Goal: Information Seeking & Learning: Learn about a topic

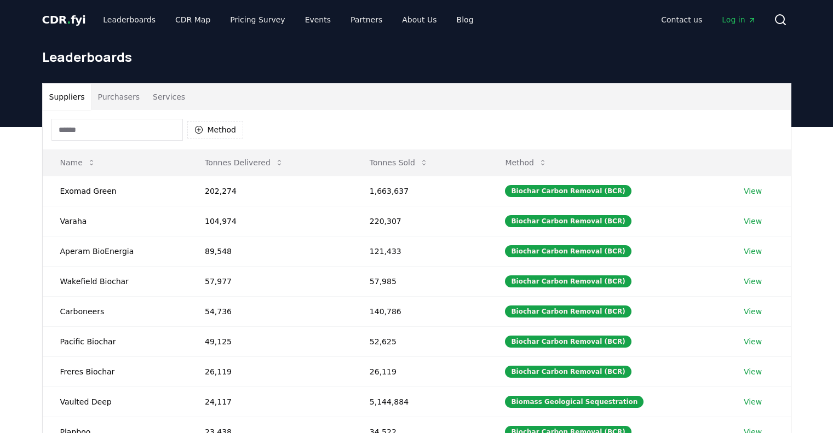
scroll to position [55, 0]
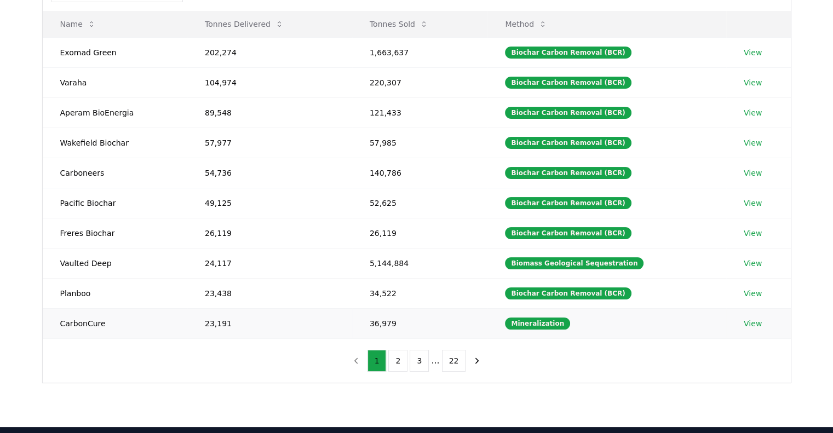
scroll to position [164, 0]
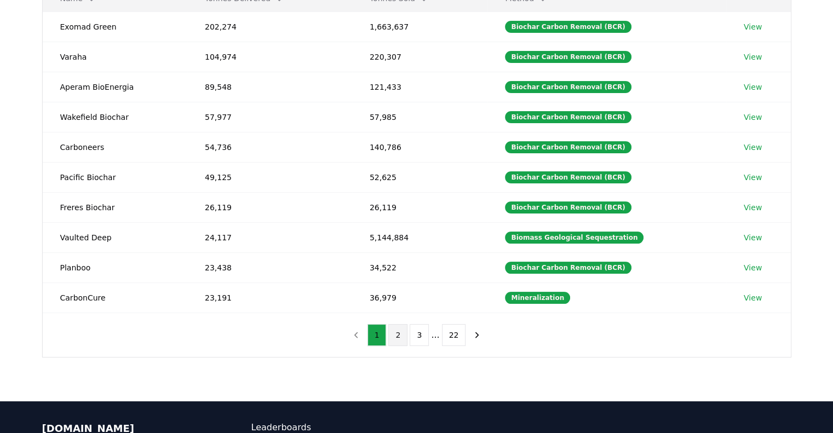
click at [403, 332] on button "2" at bounding box center [398, 335] width 19 height 22
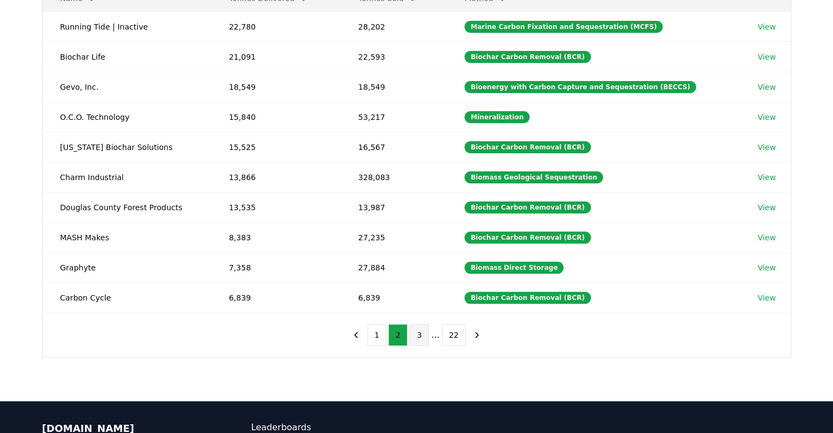
click at [425, 335] on button "3" at bounding box center [419, 335] width 19 height 22
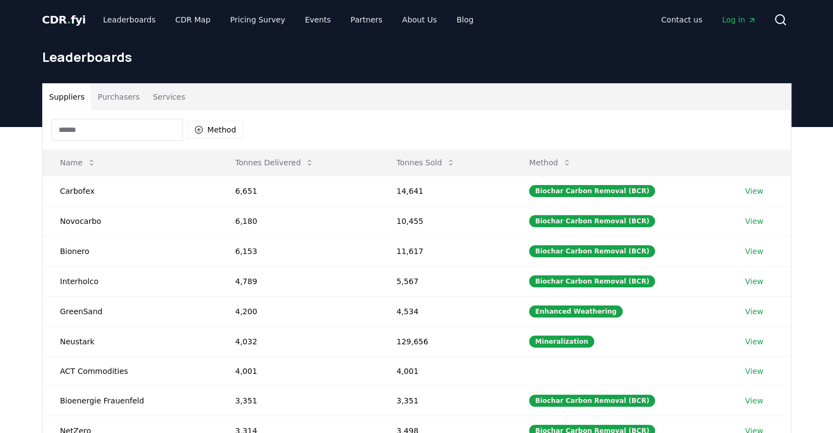
scroll to position [110, 0]
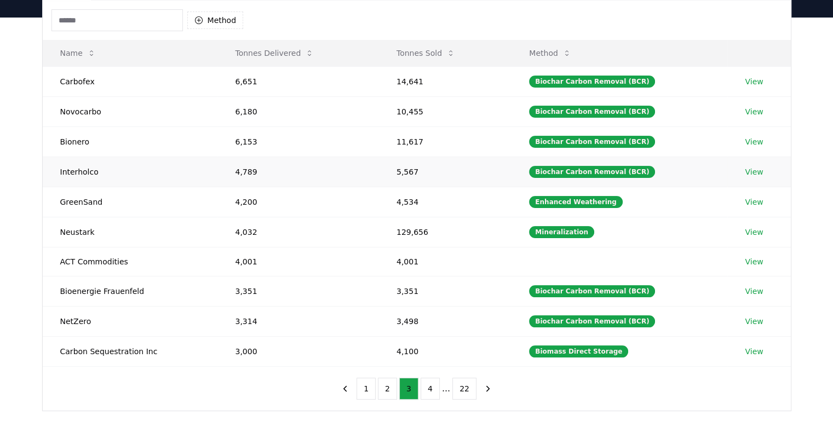
click at [90, 174] on td "Interholco" at bounding box center [130, 172] width 175 height 30
click at [372, 386] on button "1" at bounding box center [366, 389] width 19 height 22
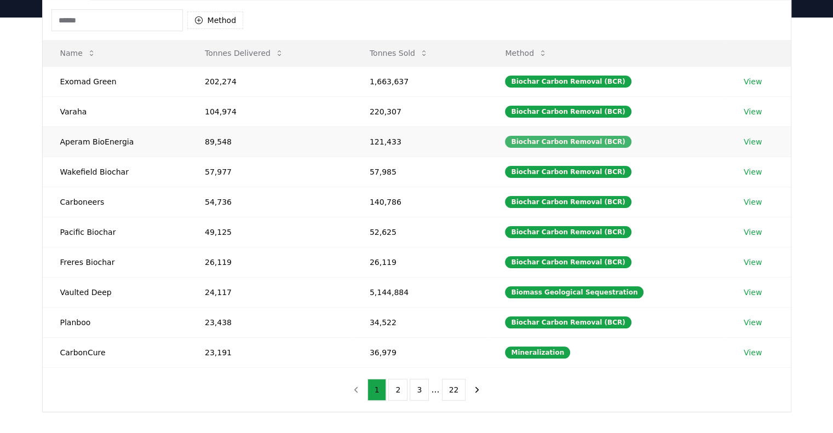
click at [605, 144] on div "Biochar Carbon Removal (BCR)" at bounding box center [568, 142] width 126 height 12
click at [421, 391] on button "3" at bounding box center [419, 390] width 19 height 22
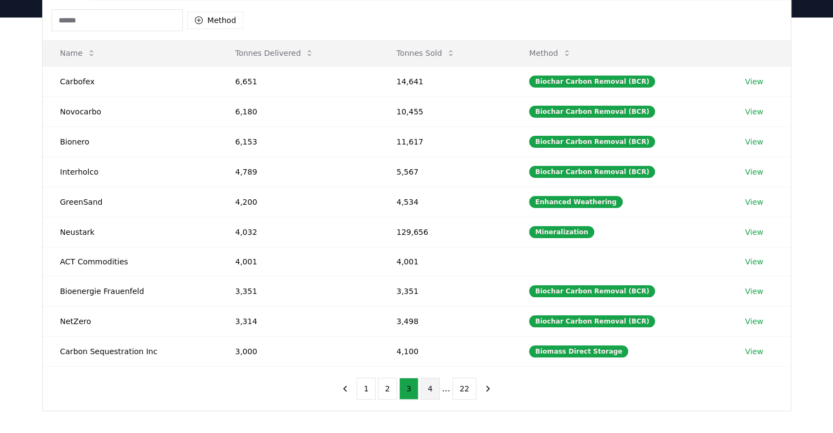
click at [436, 390] on button "4" at bounding box center [430, 389] width 19 height 22
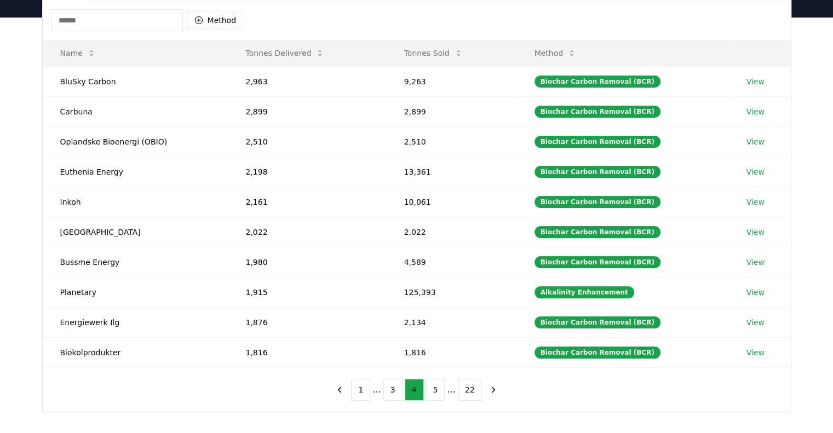
click at [88, 25] on input at bounding box center [118, 20] width 132 height 22
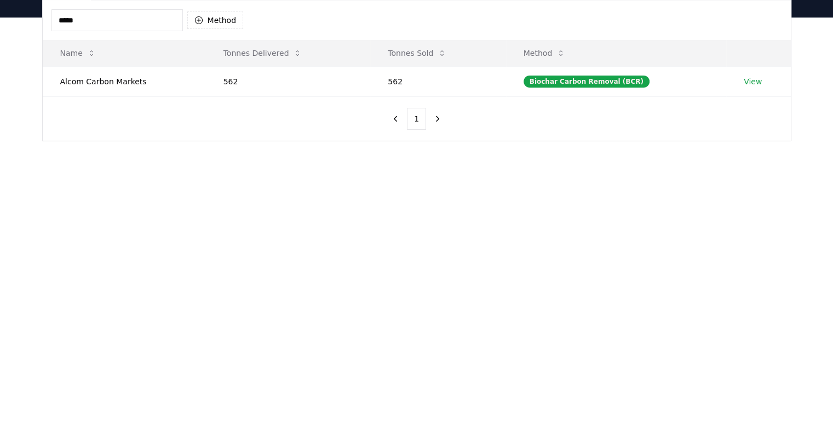
click at [108, 20] on input "*****" at bounding box center [118, 20] width 132 height 22
click at [108, 21] on input "*****" at bounding box center [118, 20] width 132 height 22
type input "**********"
click at [109, 77] on td "Carbon Lockdown" at bounding box center [118, 81] width 150 height 30
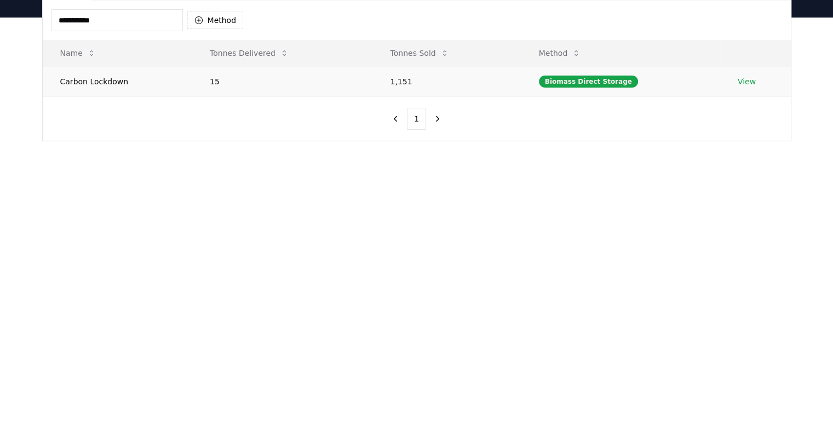
click at [109, 82] on td "Carbon Lockdown" at bounding box center [118, 81] width 150 height 30
click at [744, 81] on link "View" at bounding box center [747, 81] width 18 height 11
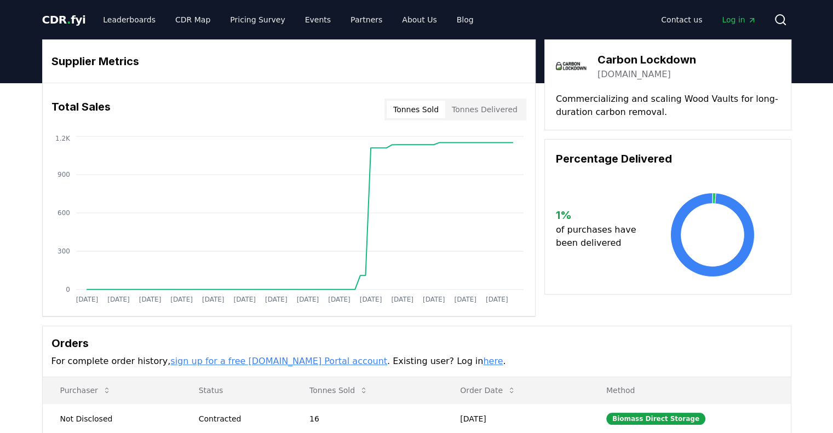
click at [498, 118] on div "Tonnes Sold Tonnes Delivered" at bounding box center [456, 110] width 142 height 22
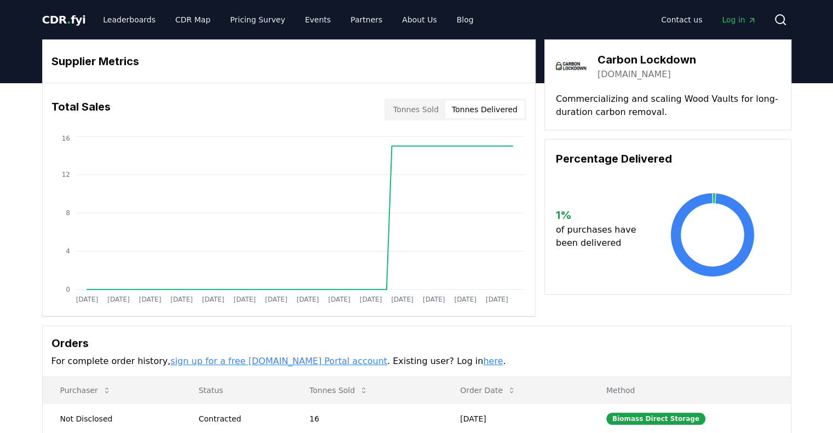
click at [503, 107] on button "Tonnes Delivered" at bounding box center [484, 110] width 79 height 18
click at [425, 112] on button "Tonnes Sold" at bounding box center [416, 110] width 59 height 18
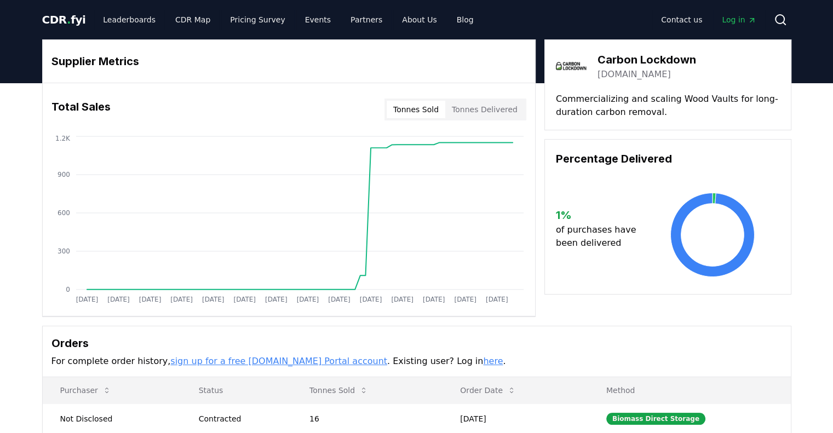
click at [654, 71] on link "carbonlockdown.net" at bounding box center [634, 74] width 73 height 13
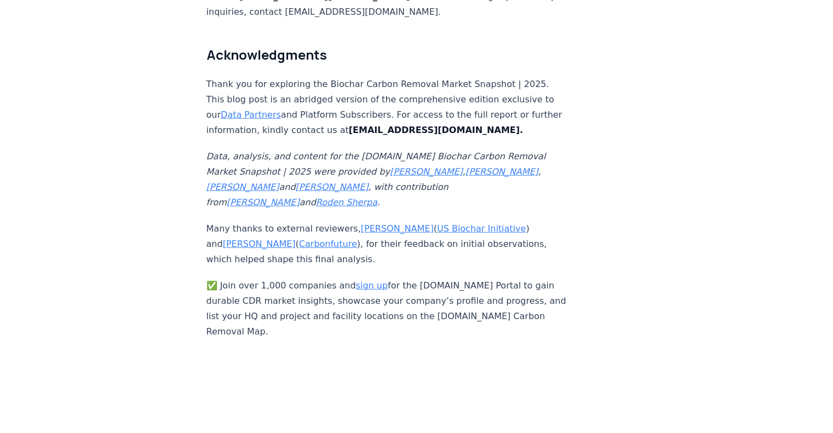
scroll to position [7343, 0]
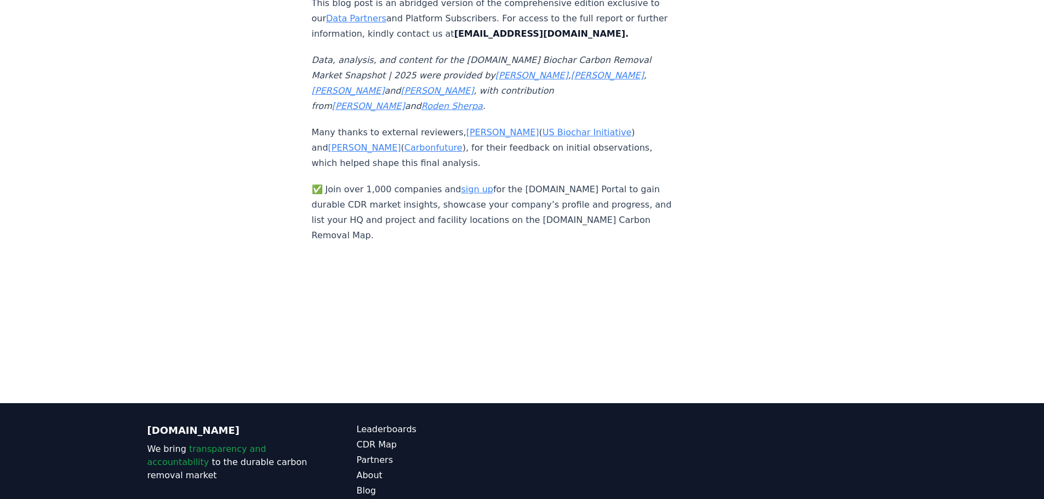
scroll to position [7425, 0]
